Goal: Task Accomplishment & Management: Use online tool/utility

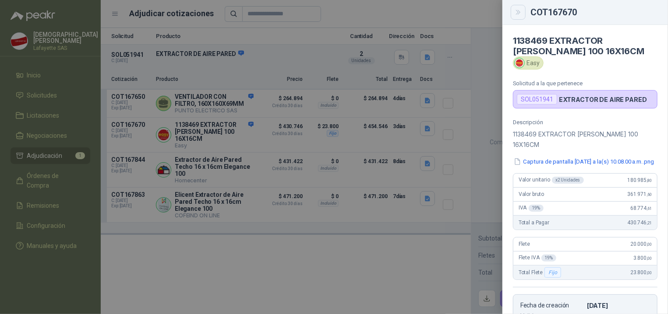
click at [521, 11] on icon "Close" at bounding box center [517, 12] width 7 height 7
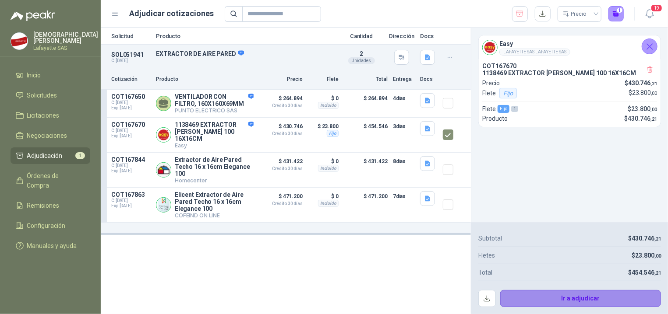
click at [566, 306] on button "Ir a adjudicar" at bounding box center [580, 299] width 161 height 18
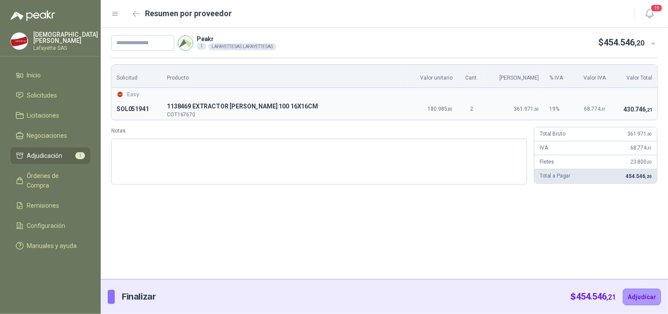
click at [315, 215] on div "Peakr 1 LAFAYETTE SAS LAFAYETTE SAS $ 454.546 ,20 Solicitud Producto Valor unit…" at bounding box center [384, 153] width 567 height 251
click at [33, 91] on span "Solicitudes" at bounding box center [42, 96] width 30 height 10
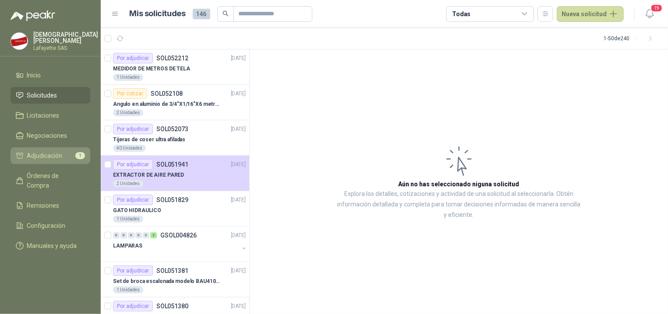
click at [57, 159] on link "Adjudicación 1" at bounding box center [51, 156] width 80 height 17
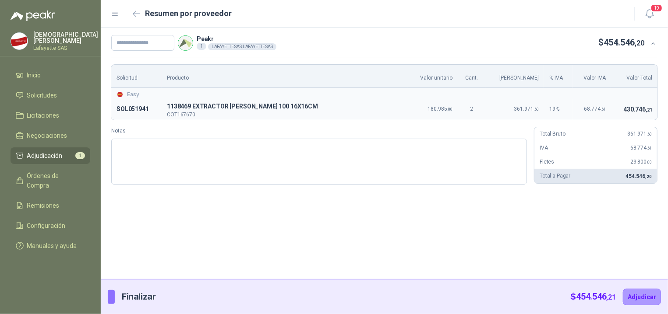
click at [194, 257] on div "Peakr 1 LAFAYETTE SAS LAFAYETTE SAS $ 454.546 ,20 Solicitud Producto Valor unit…" at bounding box center [384, 153] width 567 height 251
click at [51, 39] on p "[PERSON_NAME]" at bounding box center [65, 38] width 65 height 12
click at [83, 8] on div at bounding box center [50, 10] width 101 height 21
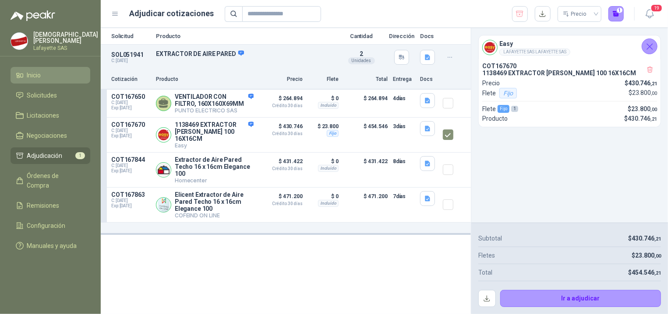
click at [41, 74] on span "Inicio" at bounding box center [34, 75] width 14 height 10
